Goal: Task Accomplishment & Management: Manage account settings

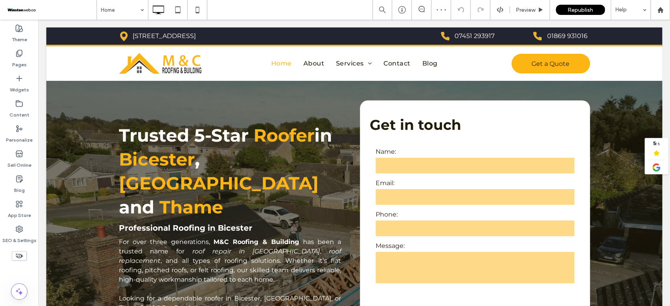
click at [7, 7] on span at bounding box center [51, 10] width 91 height 16
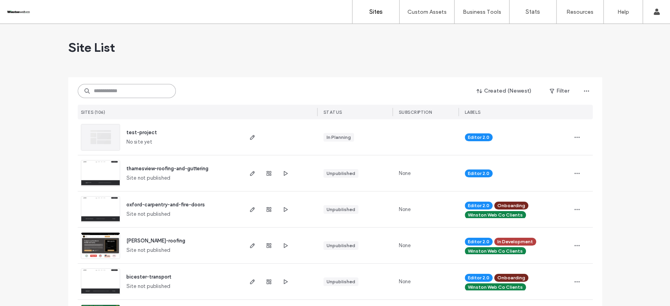
click at [95, 93] on input at bounding box center [127, 91] width 98 height 14
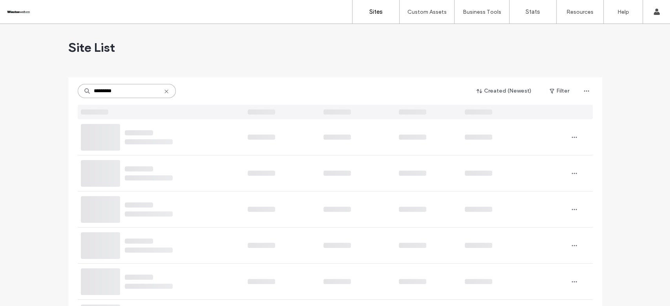
type input "*********"
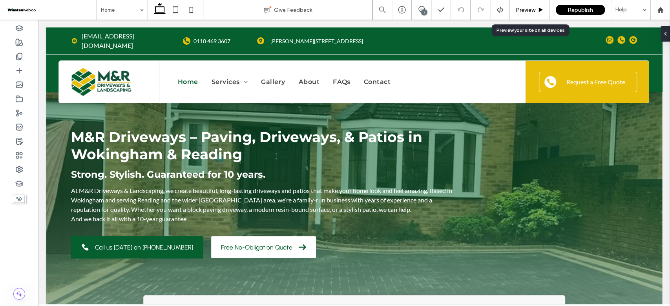
click at [526, 15] on div "Preview" at bounding box center [530, 10] width 40 height 20
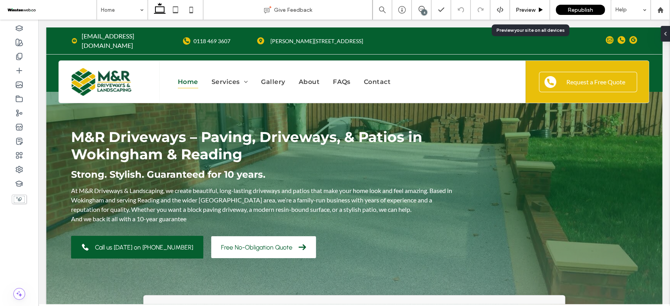
click at [530, 7] on span "Preview" at bounding box center [525, 10] width 20 height 7
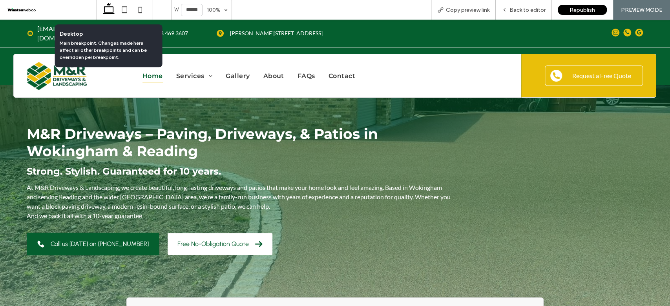
click at [112, 9] on icon at bounding box center [109, 10] width 16 height 16
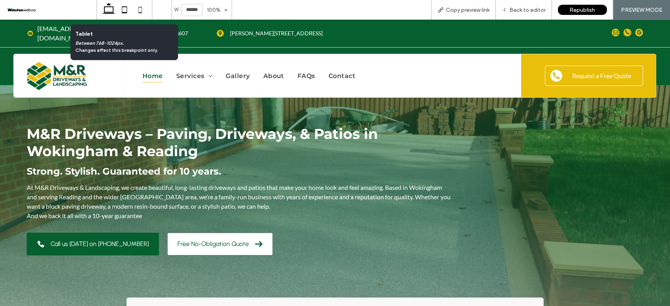
click at [124, 11] on icon at bounding box center [125, 10] width 16 height 16
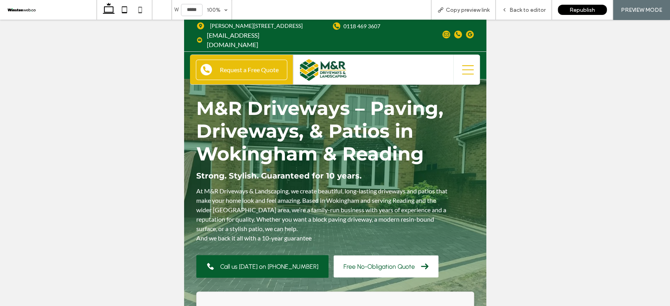
drag, startPoint x: 111, startPoint y: 11, endPoint x: 259, endPoint y: 4, distance: 148.4
click at [111, 11] on icon at bounding box center [109, 10] width 16 height 16
type input "******"
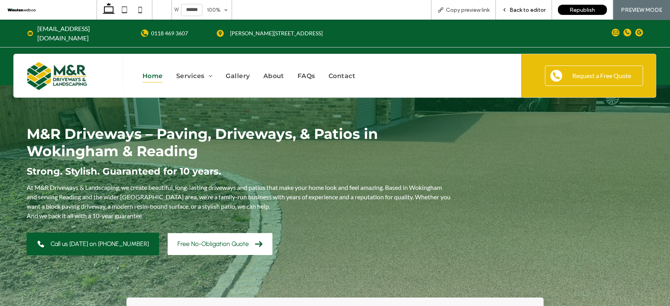
click at [537, 10] on span "Back to editor" at bounding box center [527, 10] width 36 height 7
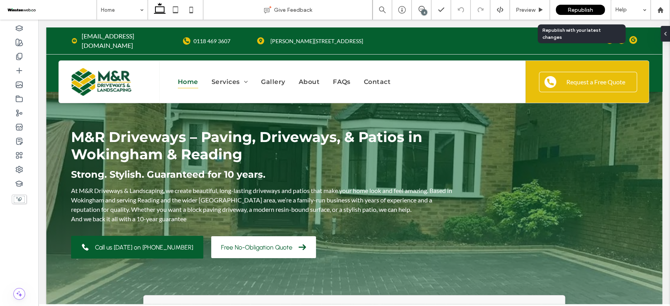
click at [562, 11] on div "Republish" at bounding box center [579, 10] width 49 height 10
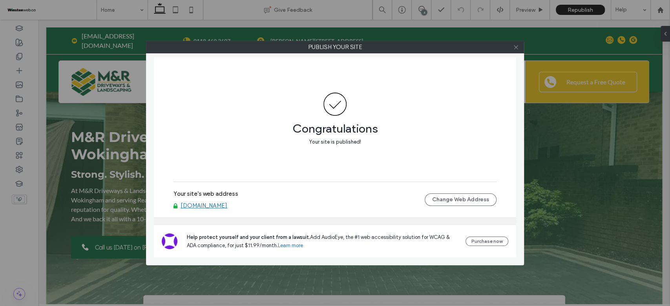
click at [516, 48] on icon at bounding box center [516, 47] width 6 height 6
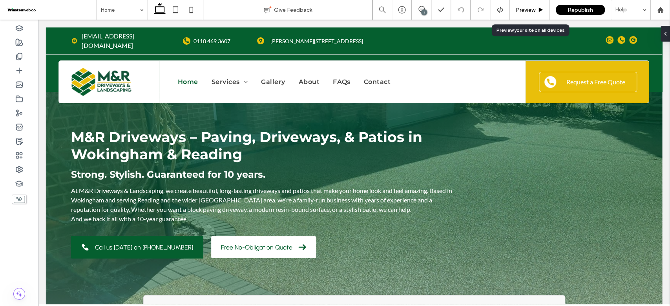
click at [534, 13] on div "Preview" at bounding box center [530, 10] width 40 height 20
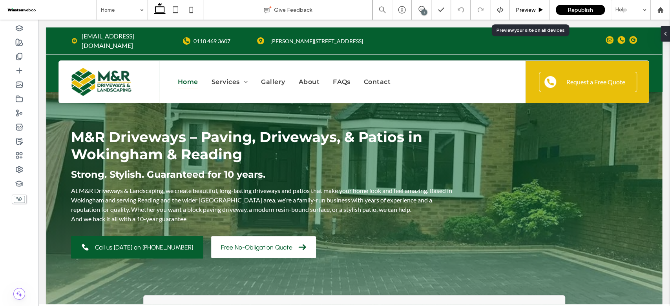
click at [517, 14] on div "Preview" at bounding box center [530, 10] width 40 height 20
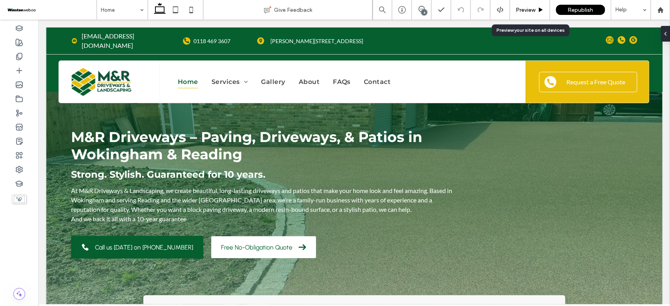
click at [524, 10] on span "Preview" at bounding box center [525, 10] width 20 height 7
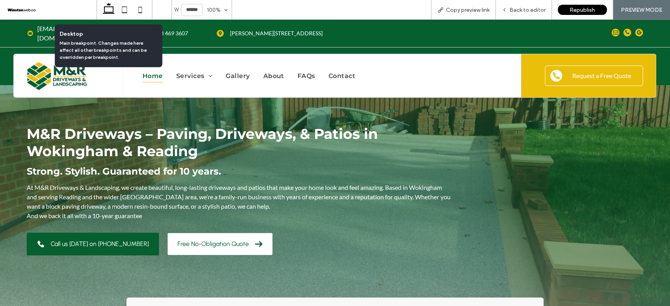
click at [113, 8] on use at bounding box center [109, 8] width 12 height 11
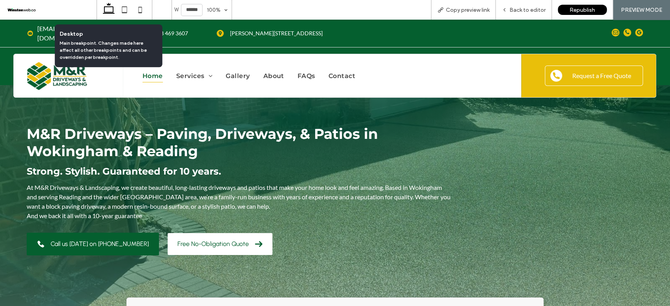
click at [107, 5] on icon at bounding box center [109, 10] width 16 height 16
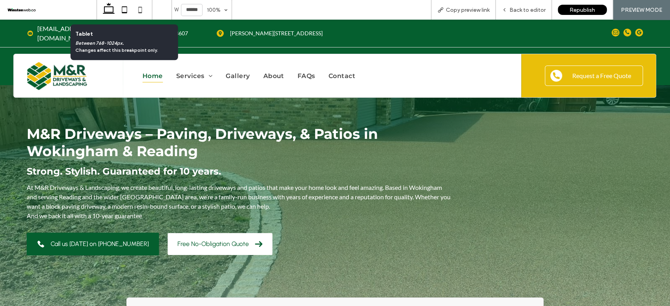
click at [126, 8] on icon at bounding box center [125, 10] width 16 height 16
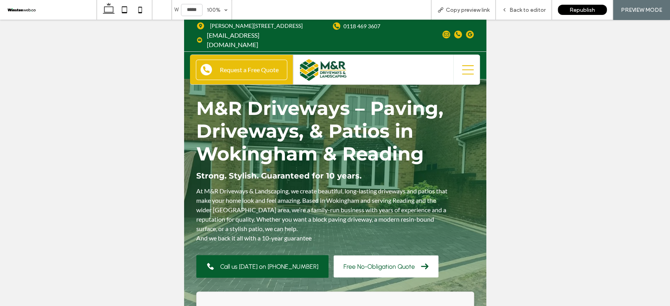
click at [139, 10] on icon at bounding box center [140, 10] width 16 height 16
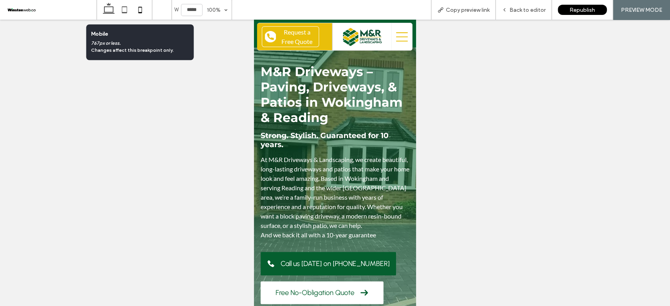
type input "*****"
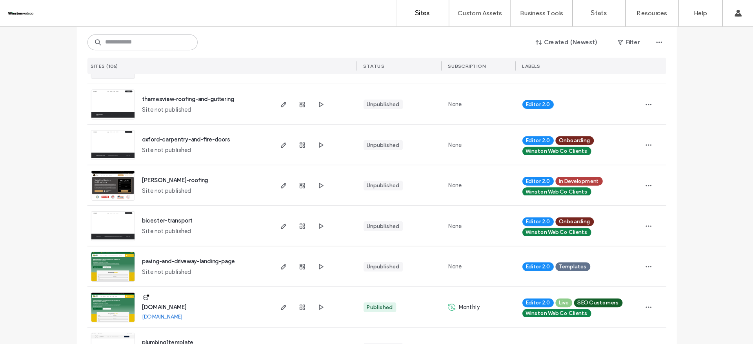
scroll to position [94, 0]
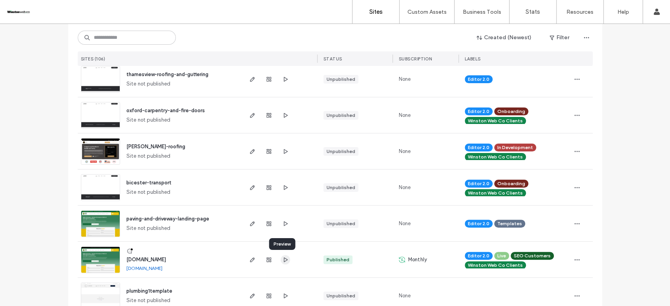
click at [282, 259] on icon "button" at bounding box center [285, 260] width 6 height 6
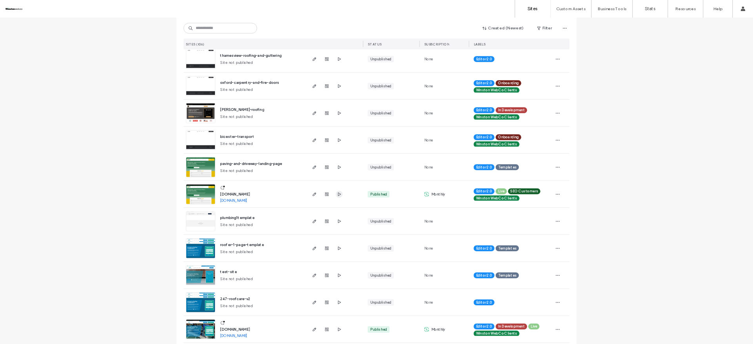
scroll to position [95, 0]
drag, startPoint x: 358, startPoint y: 270, endPoint x: 292, endPoint y: 270, distance: 65.9
click at [292, 270] on div "www.mandrdriveways.co.uk www.mandrdriveways.co.uk" at bounding box center [347, 259] width 121 height 36
copy link "[DOMAIN_NAME]"
click at [295, 28] on div "Created (Newest) Filter SITES (106) STATUS SUBSCRIPTION LABELS" at bounding box center [502, 45] width 515 height 42
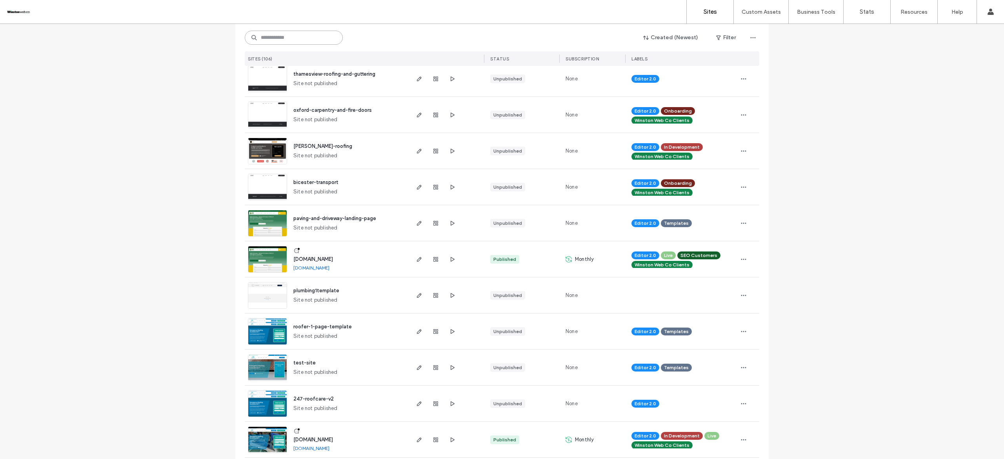
click at [297, 34] on input at bounding box center [294, 38] width 98 height 14
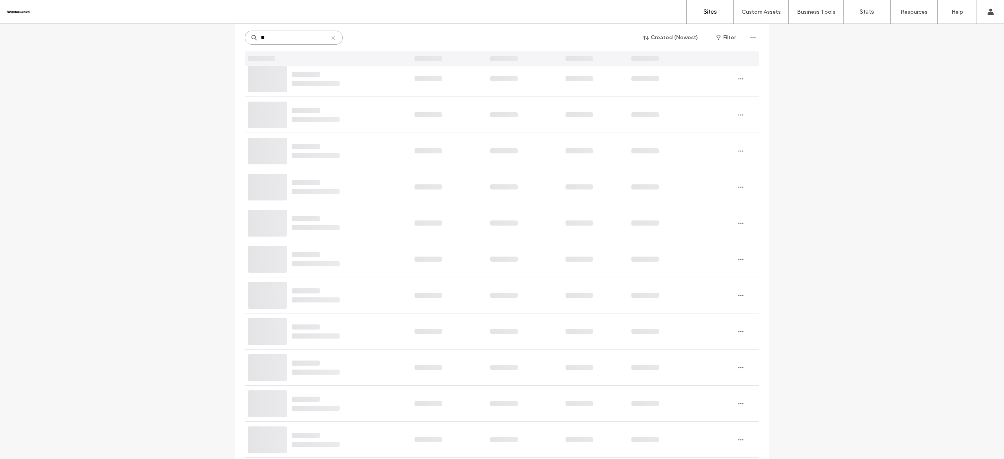
type input "**"
click at [299, 39] on input "**" at bounding box center [294, 38] width 98 height 14
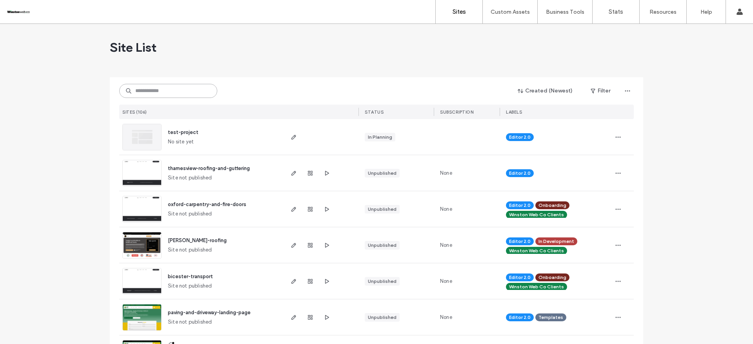
click at [182, 90] on input at bounding box center [168, 91] width 98 height 14
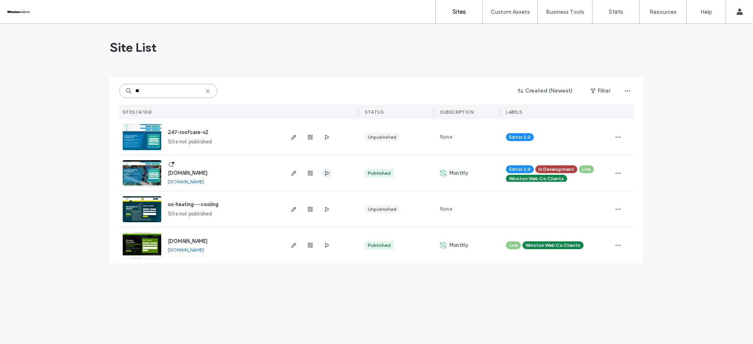
type input "**"
click at [326, 175] on use "button" at bounding box center [327, 173] width 4 height 5
